Goal: Information Seeking & Learning: Understand process/instructions

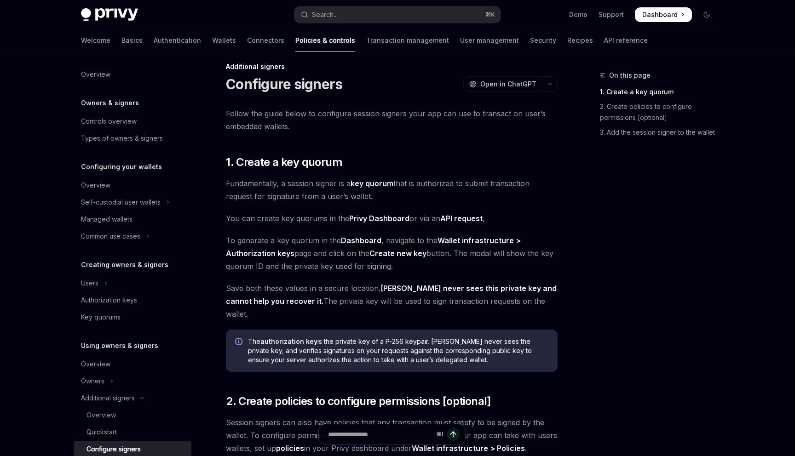
scroll to position [195, 0]
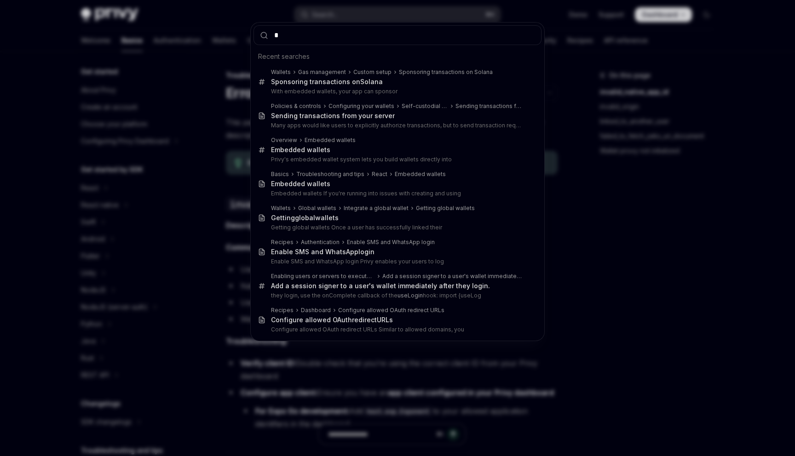
scroll to position [74, 0]
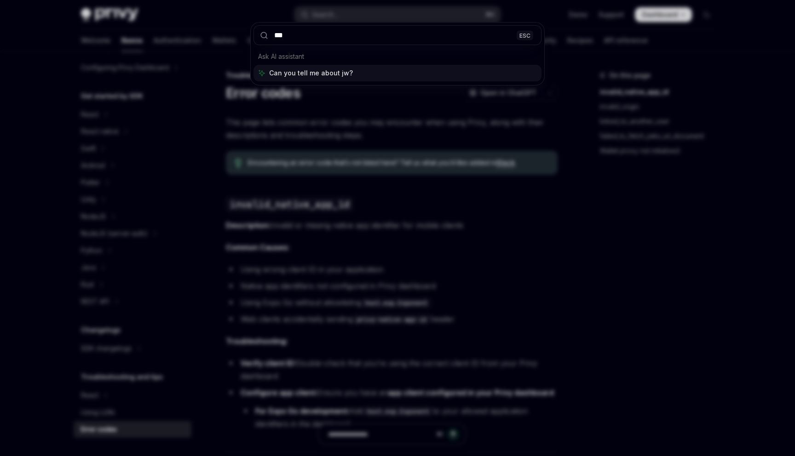
type input "****"
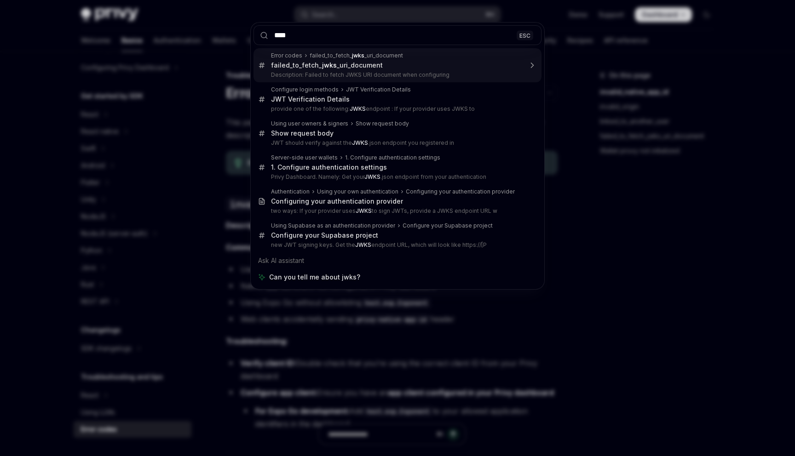
scroll to position [0, 0]
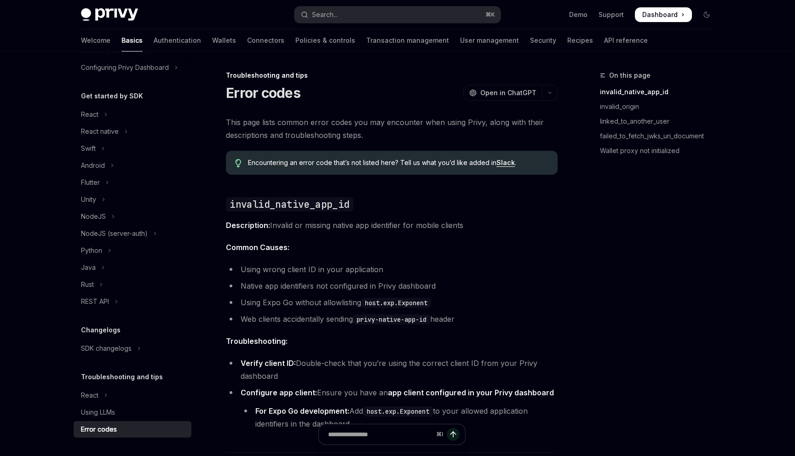
type textarea "*"
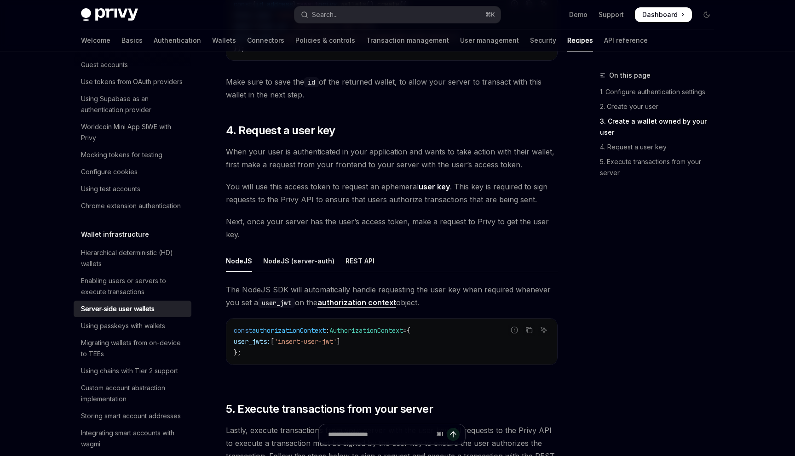
scroll to position [1443, 0]
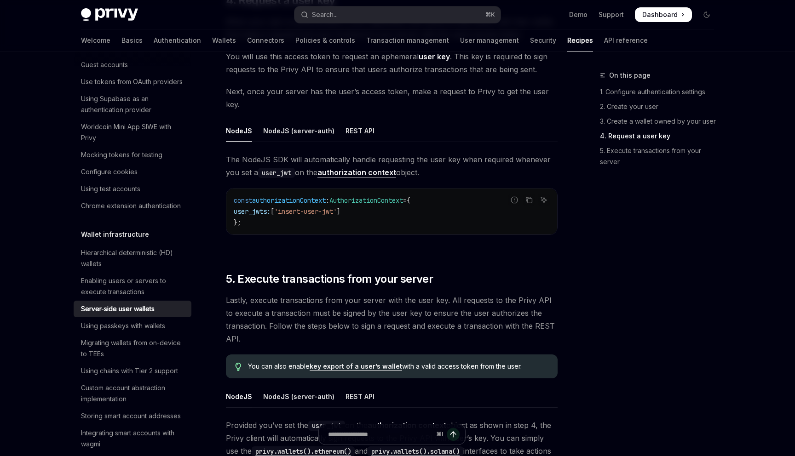
click at [381, 208] on code "const authorizationContext : AuthorizationContext = { user_jwts: [ 'insert-user…" at bounding box center [392, 211] width 316 height 33
drag, startPoint x: 381, startPoint y: 208, endPoint x: 381, endPoint y: 217, distance: 8.3
click at [381, 216] on code "const authorizationContext : AuthorizationContext = { user_jwts: [ 'insert-user…" at bounding box center [392, 211] width 316 height 33
click at [381, 217] on code "const authorizationContext : AuthorizationContext = { user_jwts: [ 'insert-user…" at bounding box center [392, 211] width 316 height 33
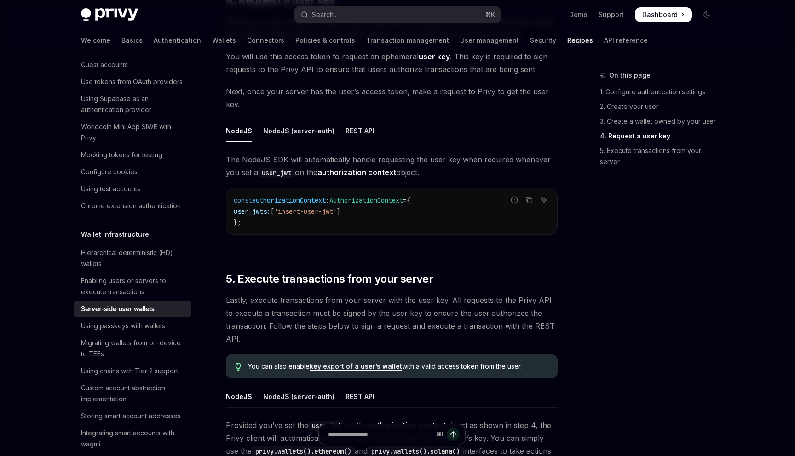
click at [381, 223] on code "const authorizationContext : AuthorizationContext = { user_jwts: [ 'insert-user…" at bounding box center [392, 211] width 316 height 33
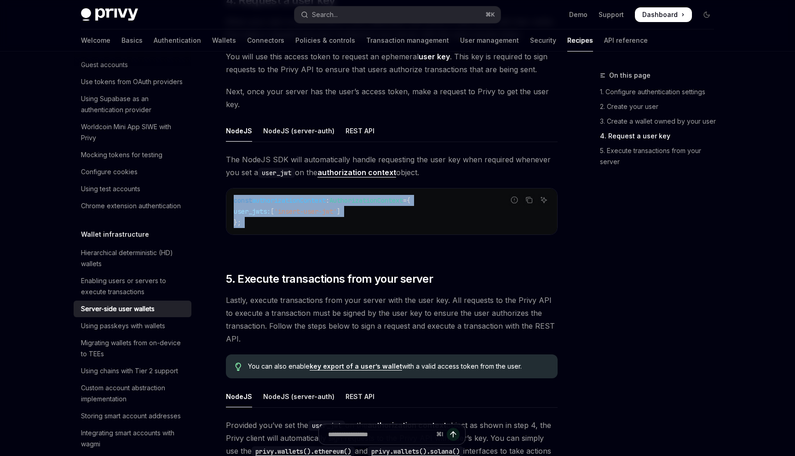
drag, startPoint x: 381, startPoint y: 223, endPoint x: 378, endPoint y: 203, distance: 20.4
click at [378, 203] on code "const authorizationContext : AuthorizationContext = { user_jwts: [ 'insert-user…" at bounding box center [392, 211] width 316 height 33
click at [378, 203] on span "AuthorizationContext" at bounding box center [366, 200] width 74 height 8
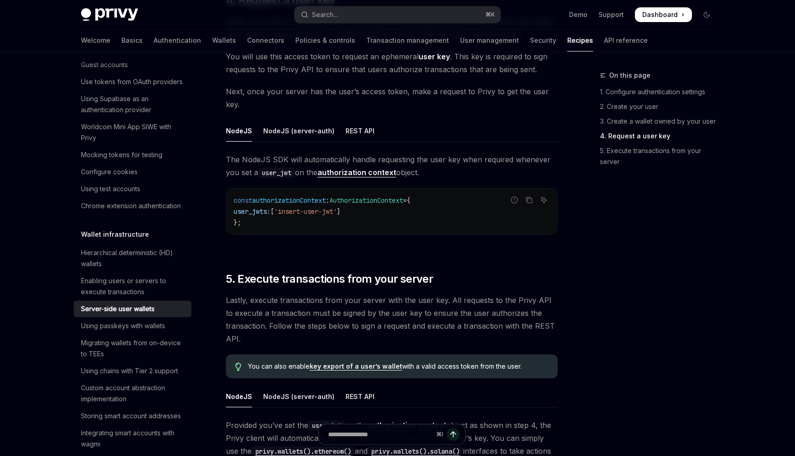
click at [378, 203] on span "AuthorizationContext" at bounding box center [366, 200] width 74 height 8
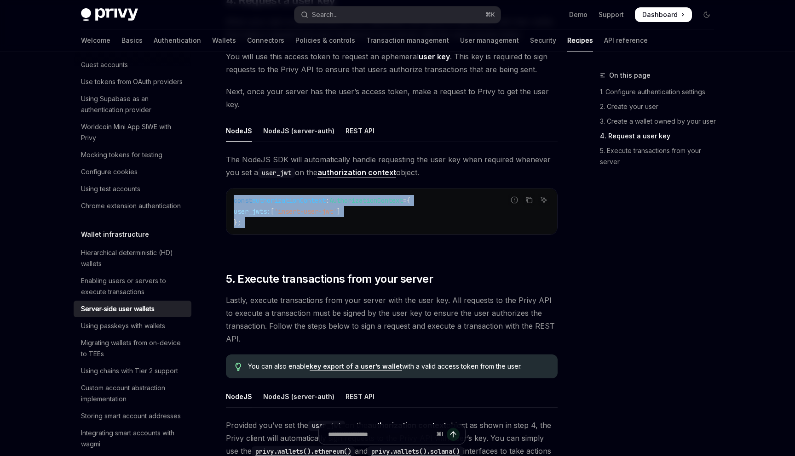
drag, startPoint x: 378, startPoint y: 203, endPoint x: 378, endPoint y: 220, distance: 16.6
click at [378, 220] on code "const authorizationContext : AuthorizationContext = { user_jwts: [ 'insert-user…" at bounding box center [392, 211] width 316 height 33
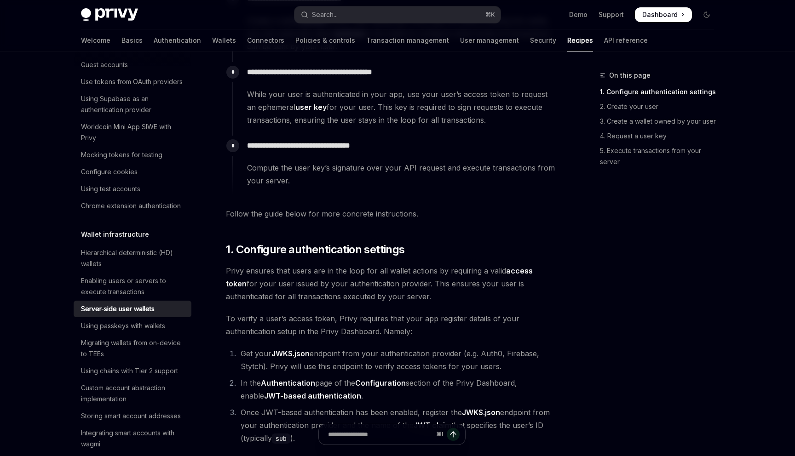
scroll to position [246, 0]
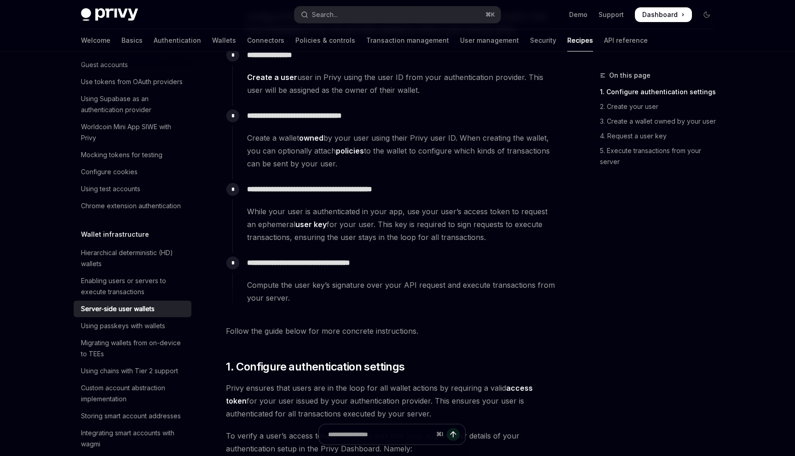
click at [388, 215] on span "While your user is authenticated in your app, use your user’s access token to r…" at bounding box center [402, 224] width 310 height 39
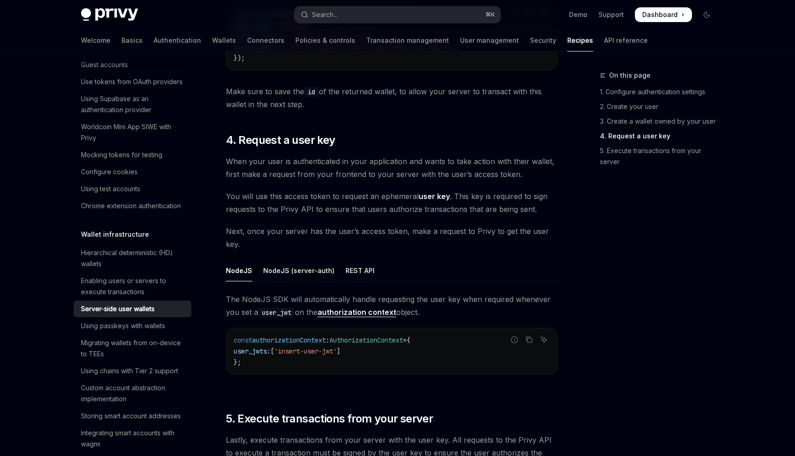
scroll to position [1273, 0]
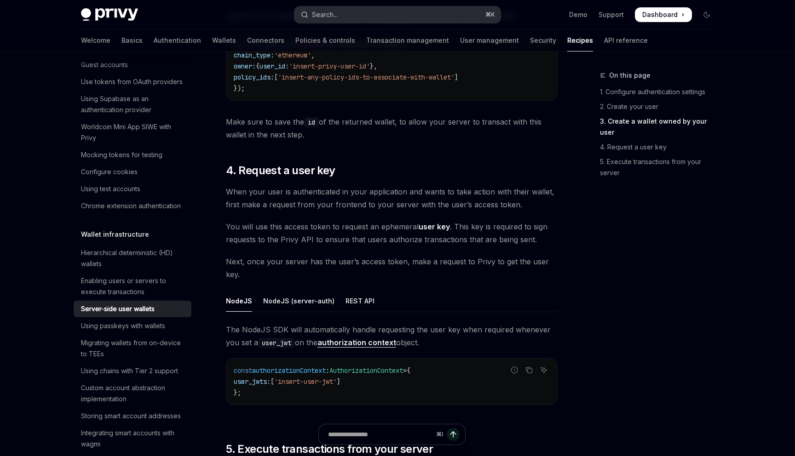
click at [381, 9] on button "Search... ⌘ K" at bounding box center [397, 14] width 206 height 17
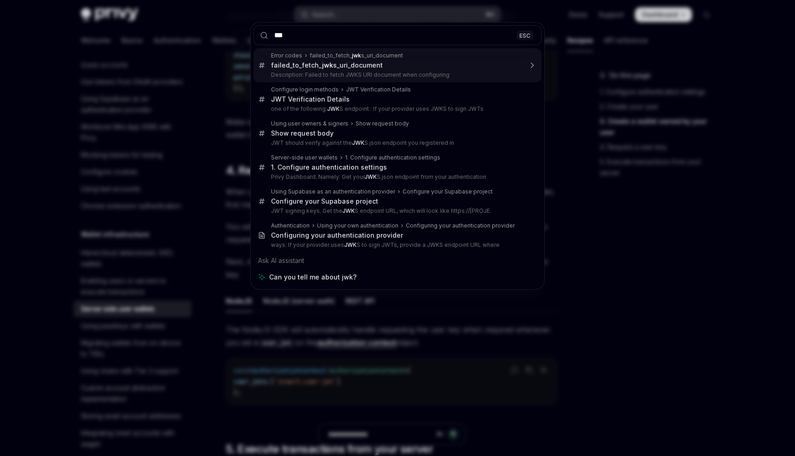
type input "****"
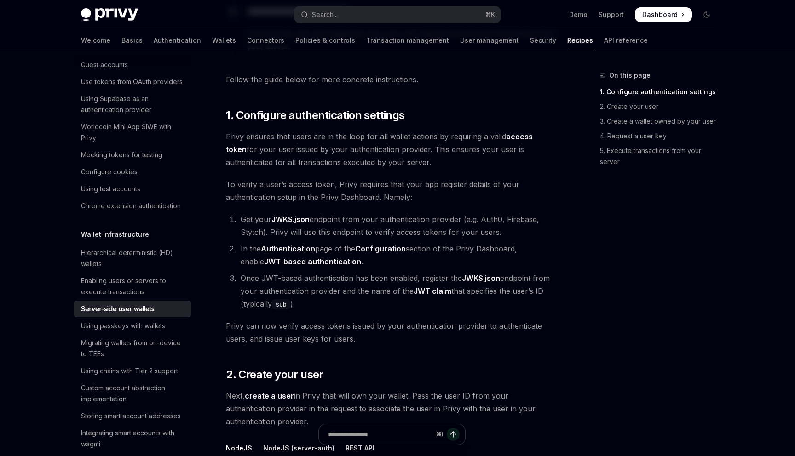
scroll to position [496, 0]
click at [312, 185] on span "To verify a user’s access token, Privy requires that your app register details …" at bounding box center [392, 192] width 332 height 26
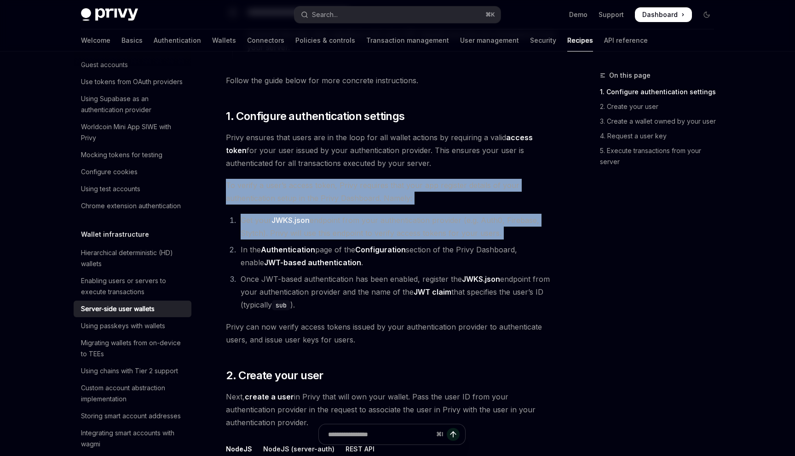
drag, startPoint x: 312, startPoint y: 185, endPoint x: 312, endPoint y: 215, distance: 30.4
click at [312, 215] on li "Get your JWKS.json endpoint from your authentication provider (e.g. Auth0, Fire…" at bounding box center [398, 227] width 320 height 26
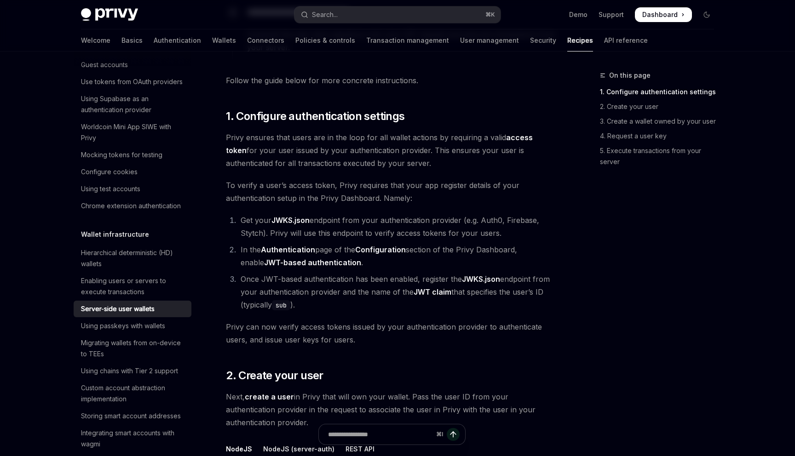
click at [287, 217] on strong "JWKS.json" at bounding box center [290, 220] width 38 height 9
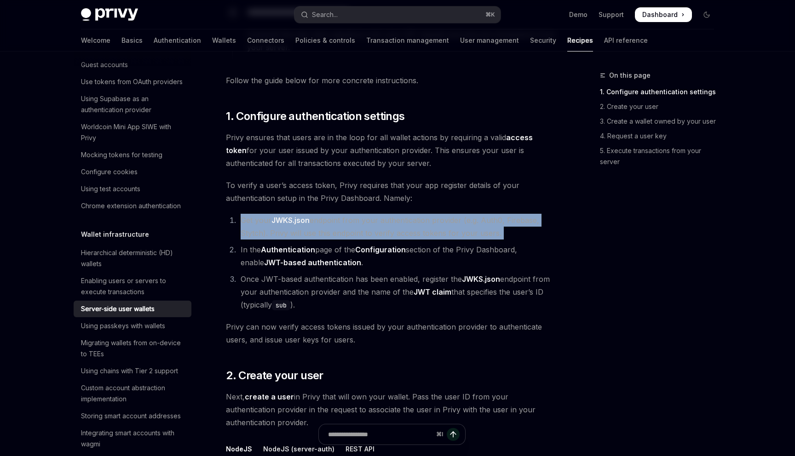
drag, startPoint x: 287, startPoint y: 217, endPoint x: 309, endPoint y: 231, distance: 26.5
click at [309, 231] on li "Get your JWKS.json endpoint from your authentication provider (e.g. Auth0, Fire…" at bounding box center [398, 227] width 320 height 26
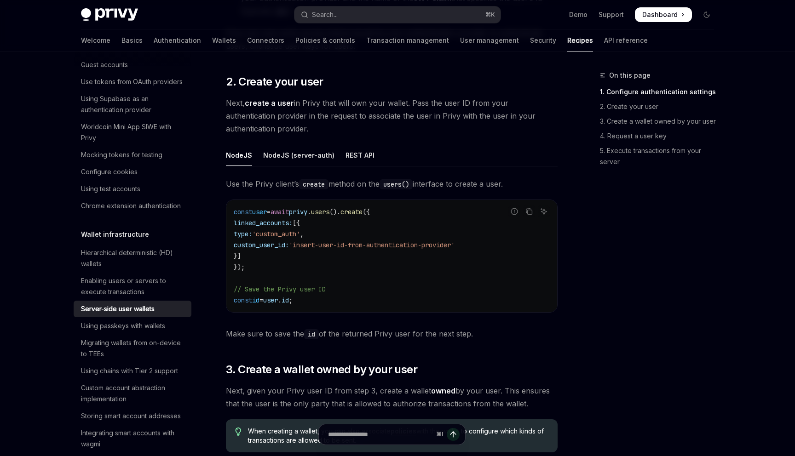
scroll to position [779, 0]
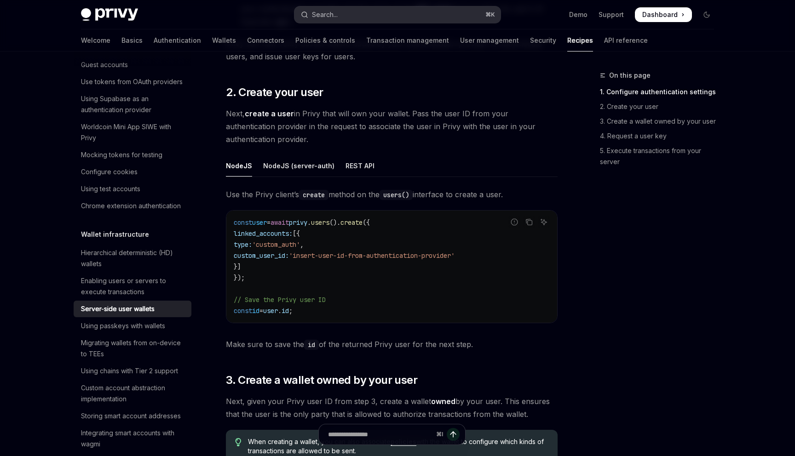
click at [354, 8] on button "Search... ⌘ K" at bounding box center [397, 14] width 206 height 17
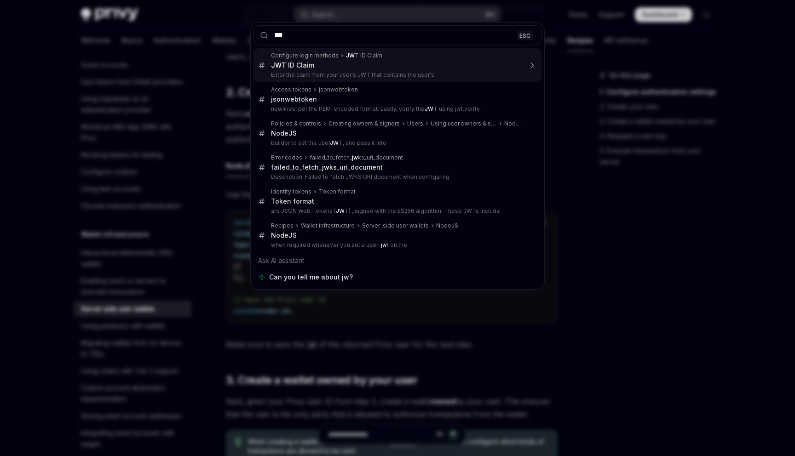
type input "****"
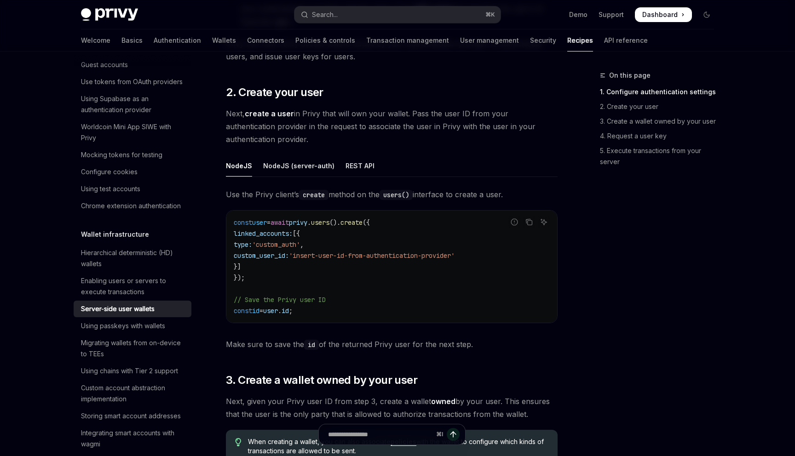
type textarea "*"
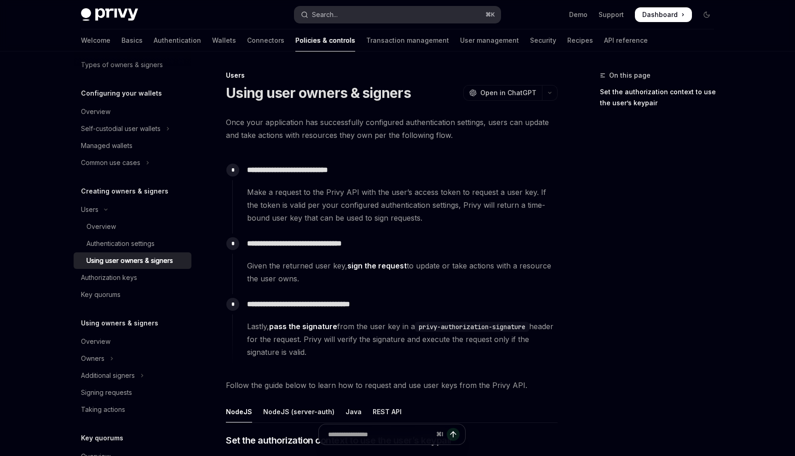
click at [336, 9] on div "Search..." at bounding box center [325, 14] width 26 height 11
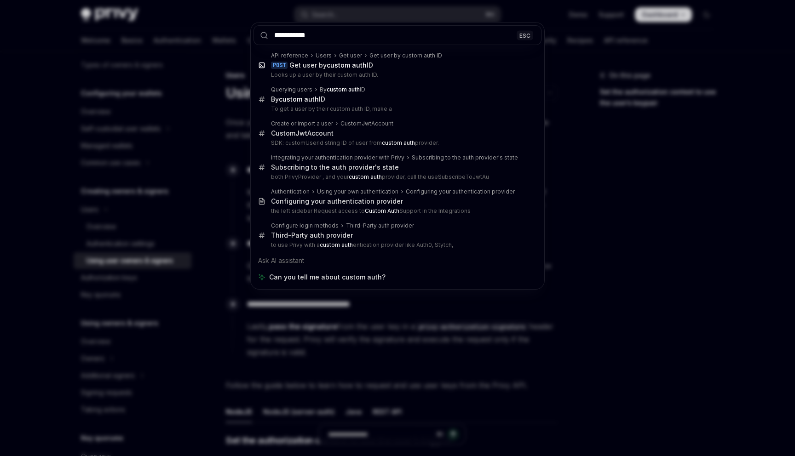
type input "**********"
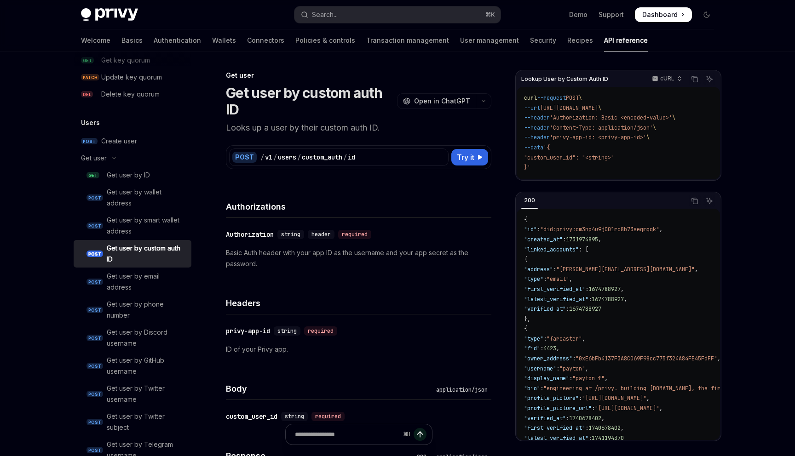
type textarea "*"
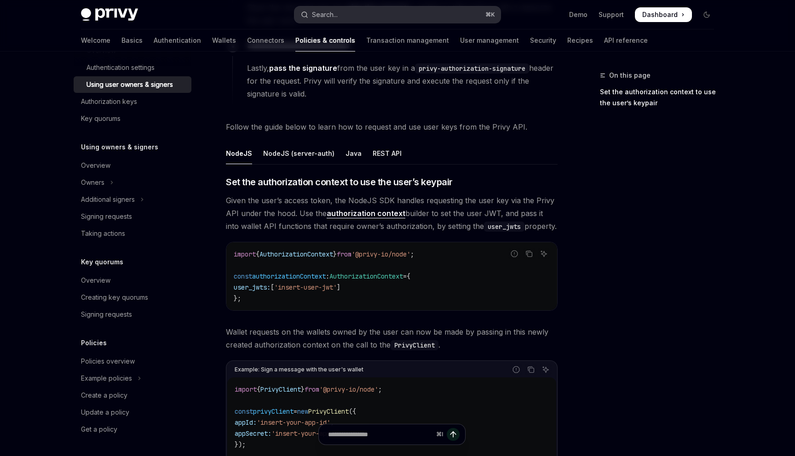
scroll to position [321, 0]
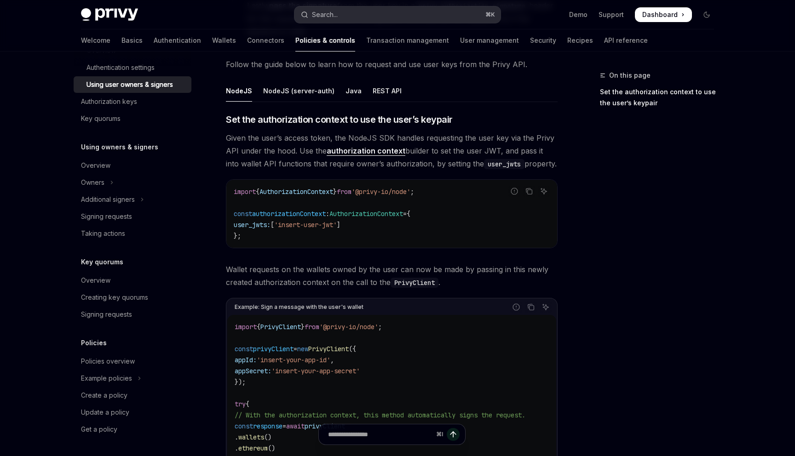
click at [337, 16] on div "Search..." at bounding box center [325, 14] width 26 height 11
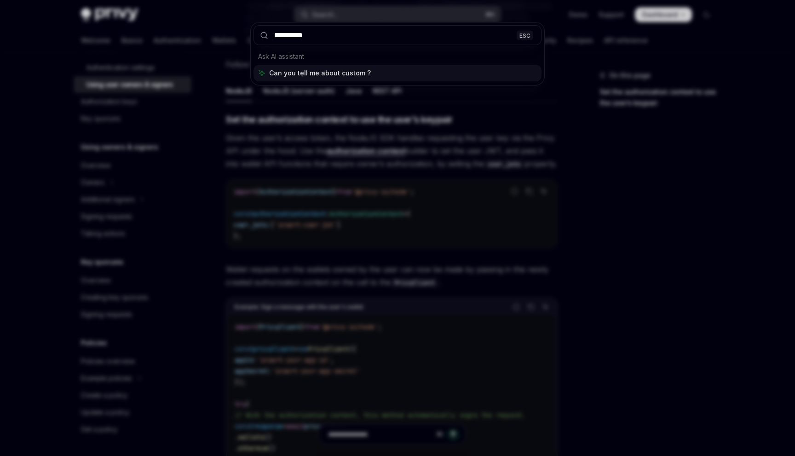
type input "**********"
